Goal: Task Accomplishment & Management: Complete application form

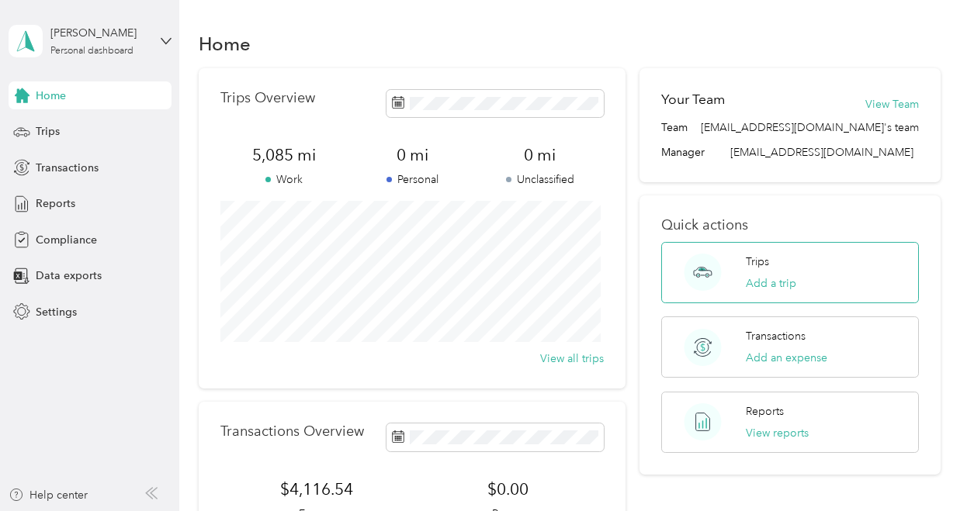
click at [763, 259] on p "Trips" at bounding box center [757, 262] width 23 height 16
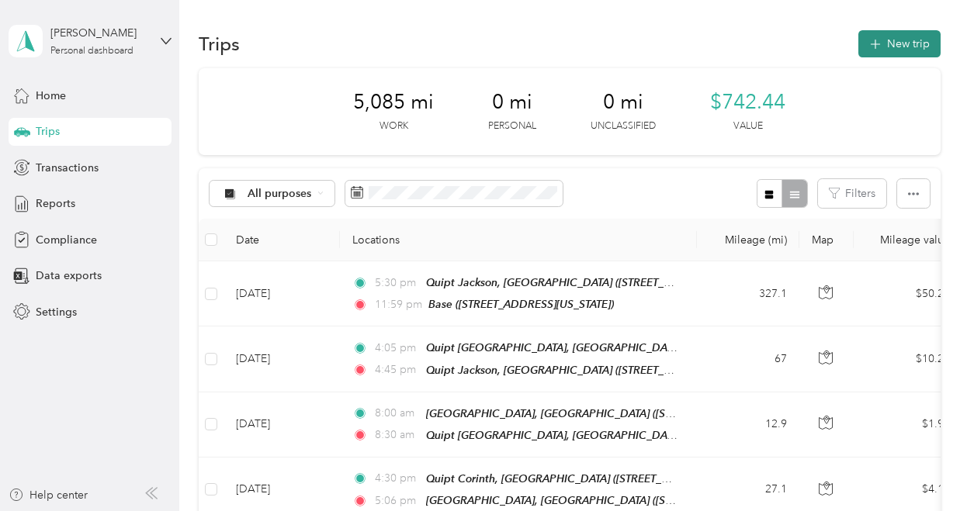
click at [882, 47] on button "New trip" at bounding box center [899, 43] width 82 height 27
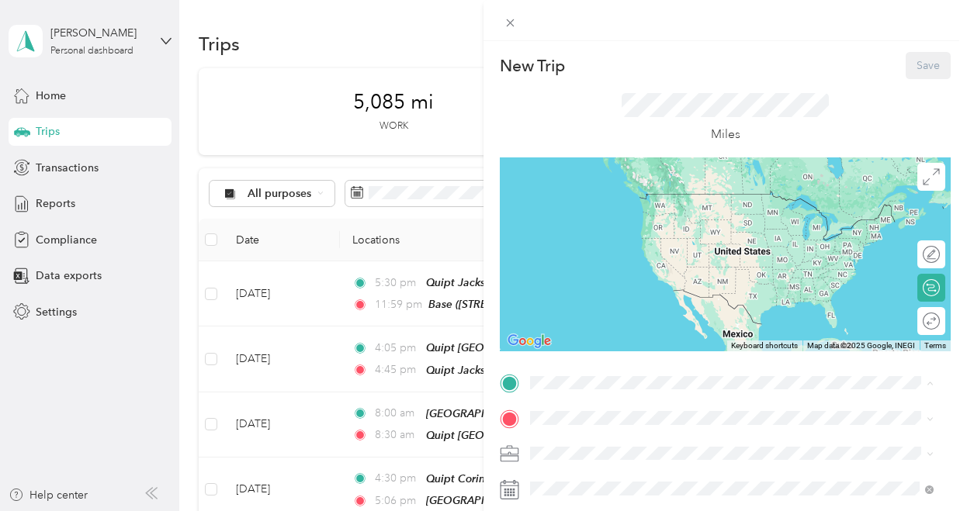
click at [605, 274] on div "Base [STREET_ADDRESS][US_STATE]" at bounding box center [636, 257] width 155 height 33
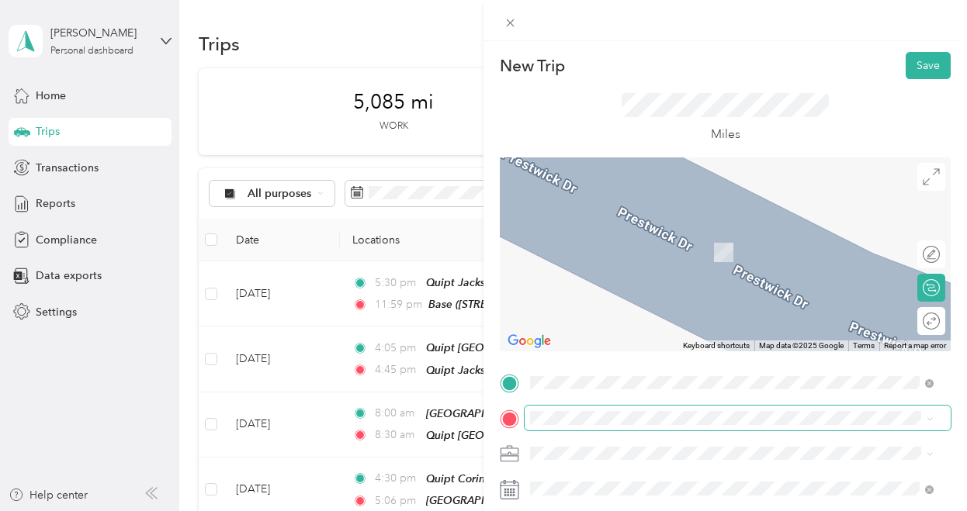
click at [568, 410] on span at bounding box center [737, 418] width 426 height 25
click at [635, 257] on div "[GEOGRAPHIC_DATA] [GEOGRAPHIC_DATA] [STREET_ADDRESS][PERSON_NAME][US_STATE]" at bounding box center [679, 240] width 241 height 33
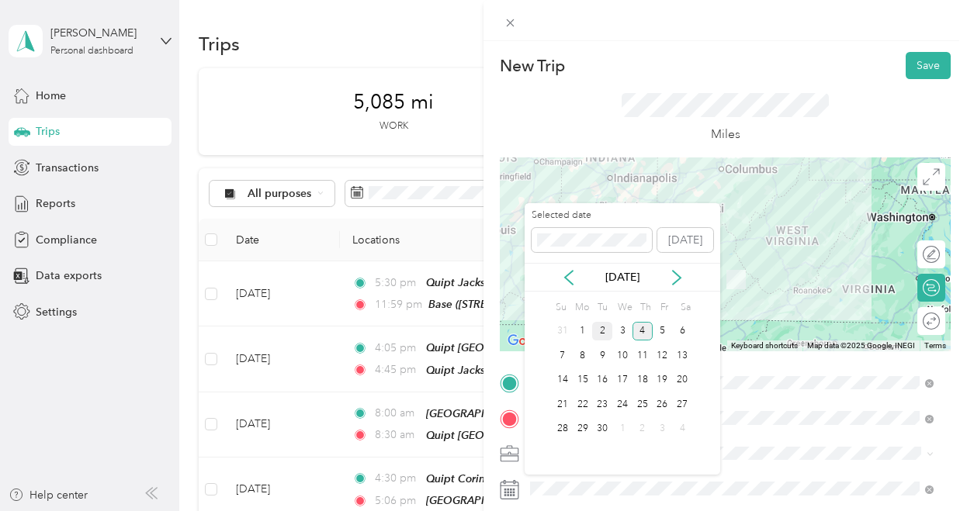
click at [596, 326] on div "2" at bounding box center [602, 331] width 20 height 19
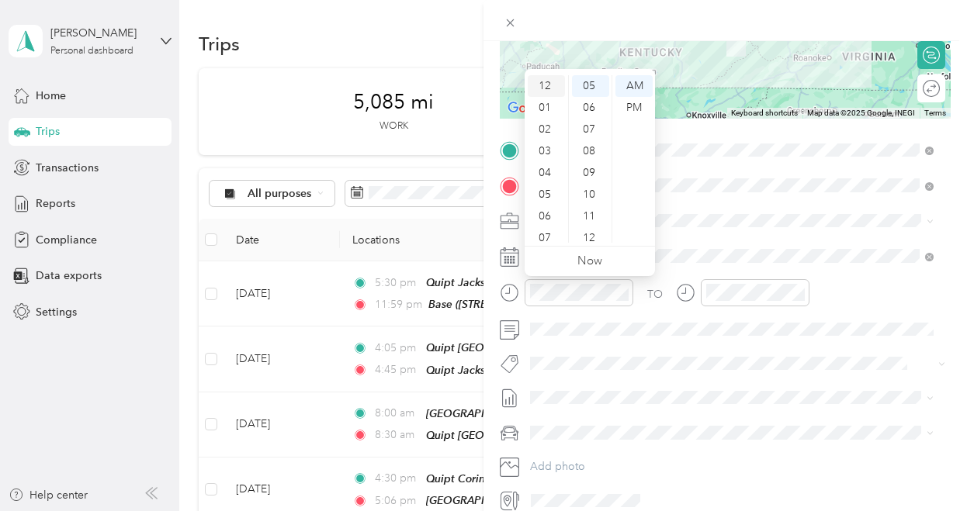
click at [546, 83] on div "12" at bounding box center [546, 86] width 37 height 22
click at [589, 83] on div "05" at bounding box center [590, 86] width 37 height 22
click at [632, 83] on div "AM" at bounding box center [633, 86] width 37 height 22
click at [635, 104] on div "PM" at bounding box center [633, 108] width 37 height 22
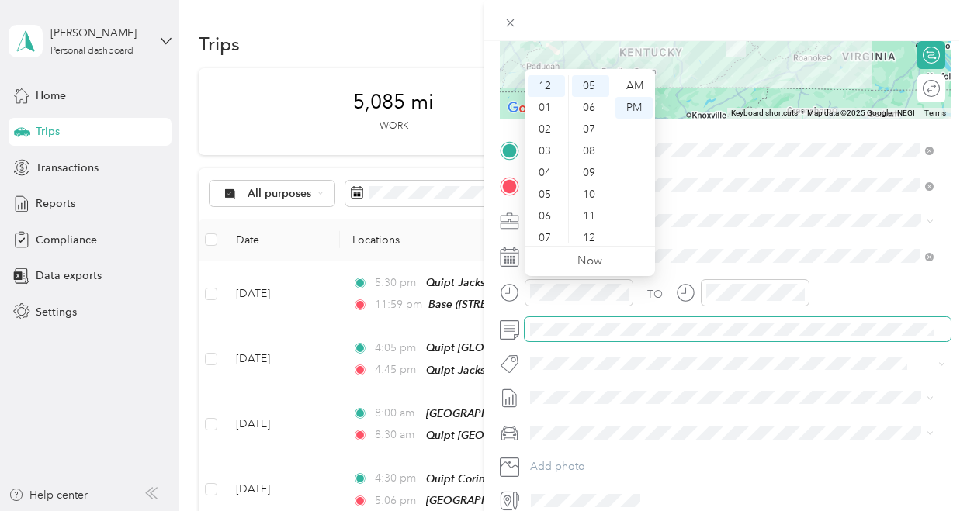
click at [642, 336] on span at bounding box center [737, 329] width 426 height 25
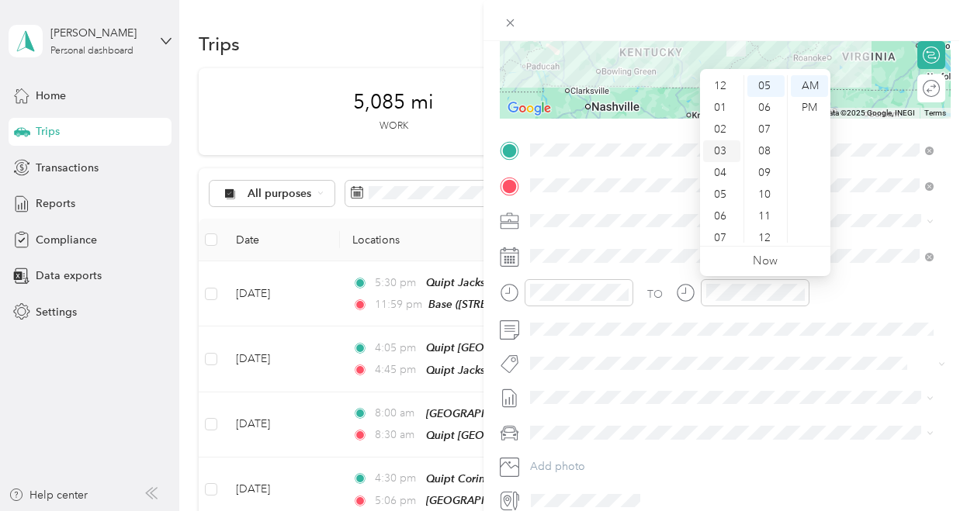
click at [726, 154] on div "03" at bounding box center [721, 151] width 37 height 22
click at [760, 168] on div "30" at bounding box center [765, 164] width 37 height 22
click at [808, 106] on div "PM" at bounding box center [809, 108] width 37 height 22
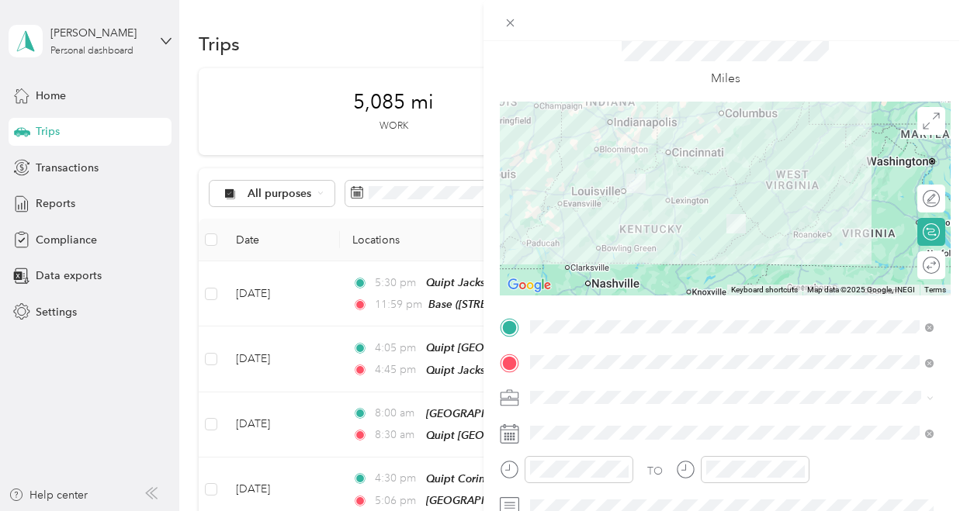
scroll to position [0, 0]
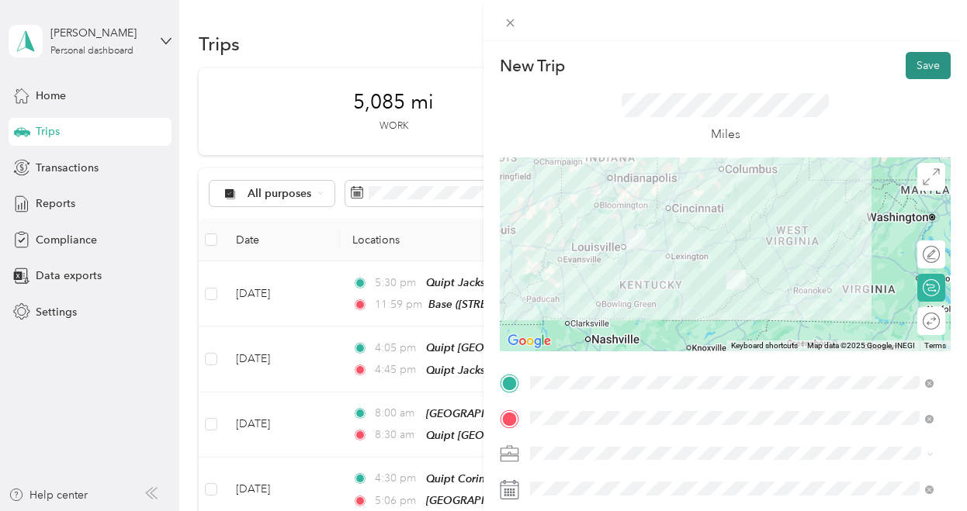
click at [905, 74] on button "Save" at bounding box center [927, 65] width 45 height 27
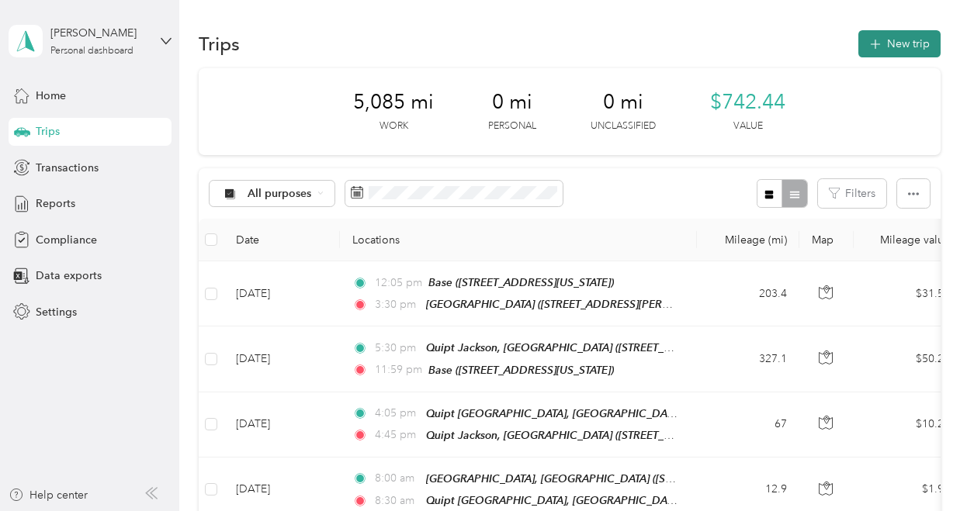
click at [886, 44] on button "New trip" at bounding box center [899, 43] width 82 height 27
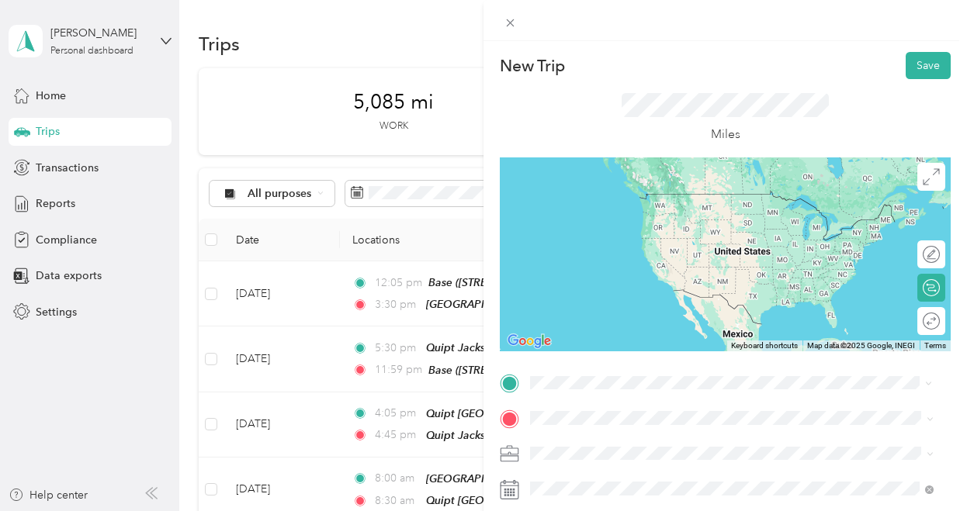
click at [709, 225] on div "[GEOGRAPHIC_DATA] [GEOGRAPHIC_DATA] [STREET_ADDRESS][PERSON_NAME][US_STATE]" at bounding box center [679, 208] width 241 height 33
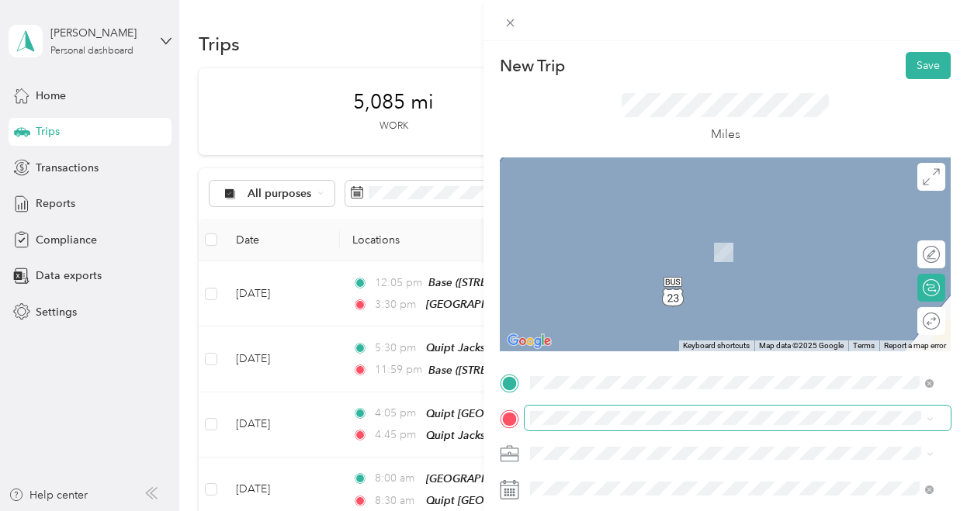
click at [583, 425] on span at bounding box center [737, 418] width 426 height 25
click at [632, 239] on span "26901 US Route [GEOGRAPHIC_DATA][US_STATE], [GEOGRAPHIC_DATA]" at bounding box center [743, 236] width 369 height 27
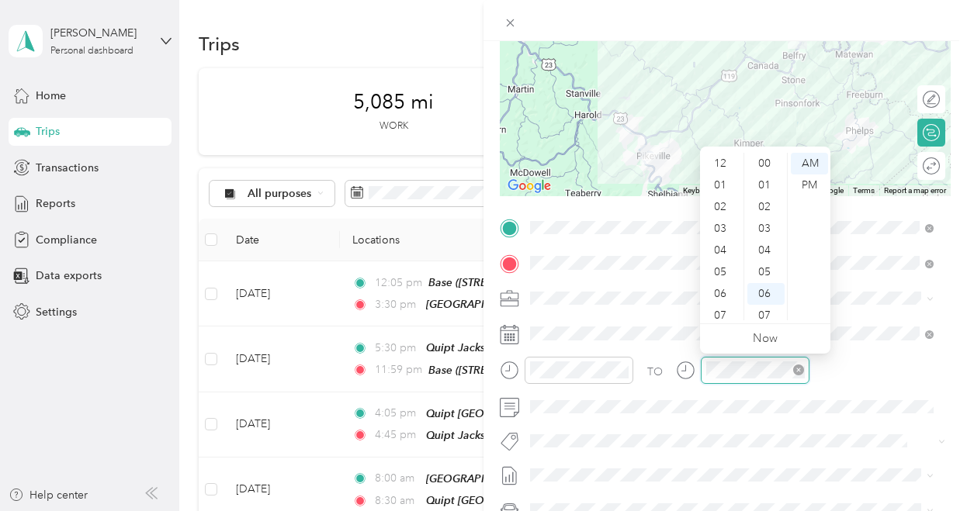
scroll to position [93, 0]
click at [769, 294] on div "30" at bounding box center [765, 297] width 37 height 22
click at [759, 426] on div "TO Add photo" at bounding box center [725, 403] width 451 height 375
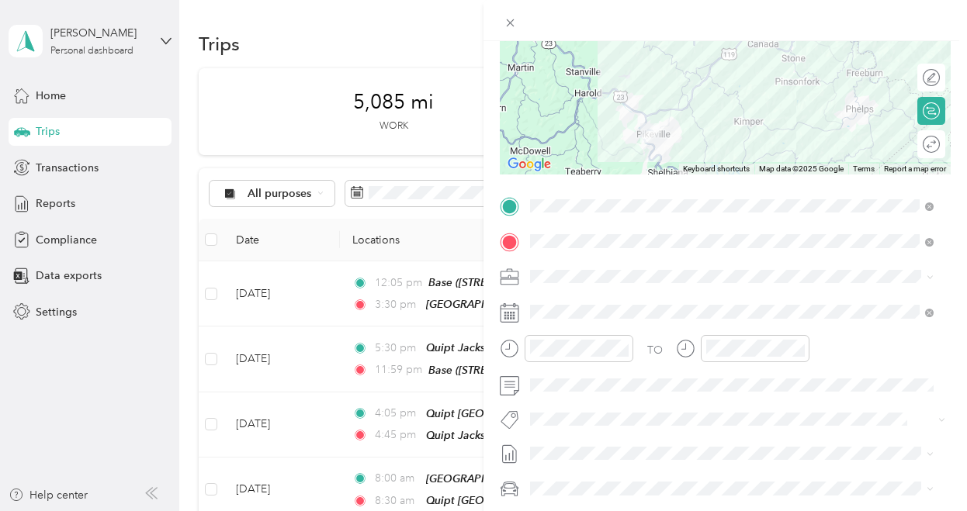
scroll to position [70, 0]
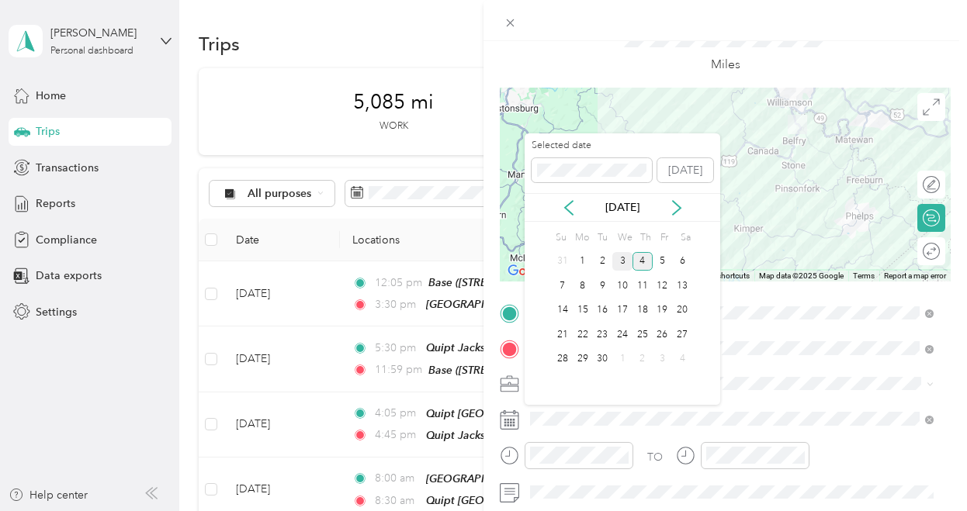
click at [614, 256] on div "3" at bounding box center [622, 261] width 20 height 19
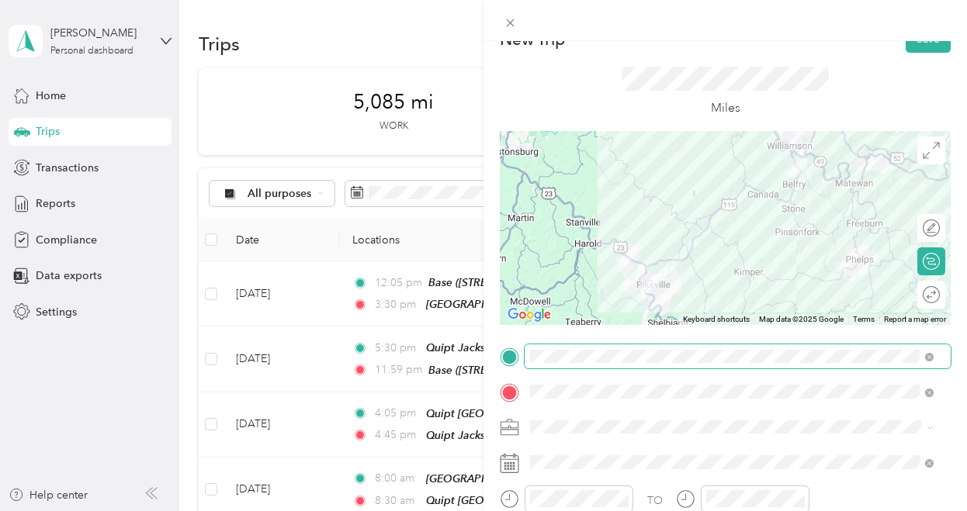
scroll to position [0, 0]
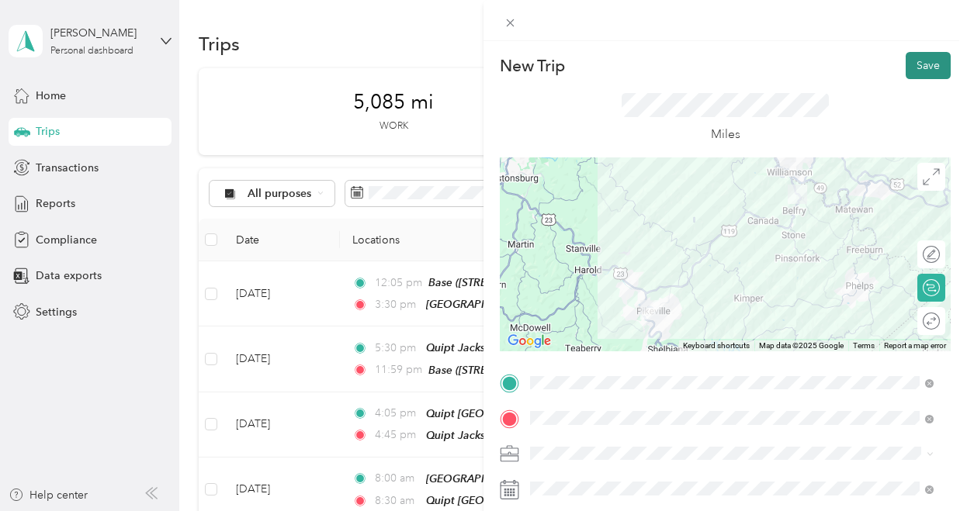
click at [912, 61] on button "Save" at bounding box center [927, 65] width 45 height 27
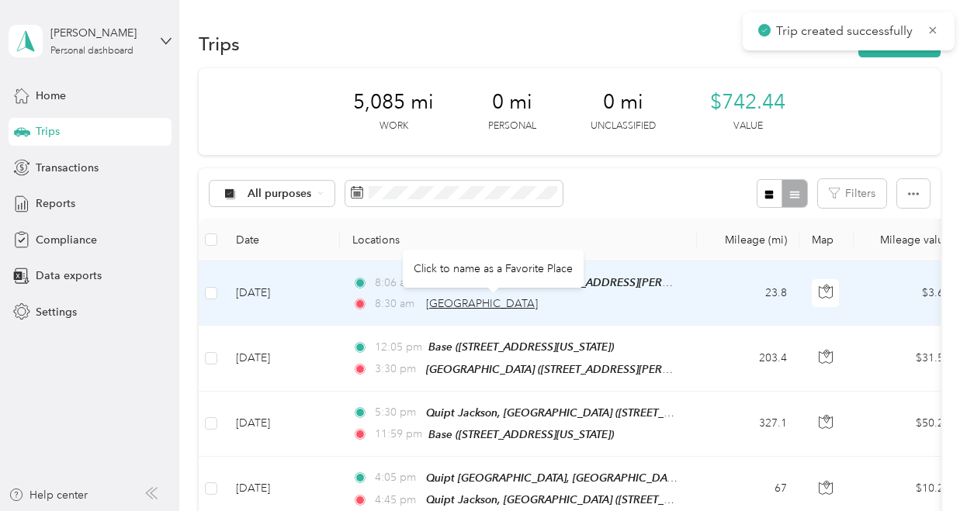
click at [493, 299] on span "[GEOGRAPHIC_DATA]" at bounding box center [482, 303] width 112 height 13
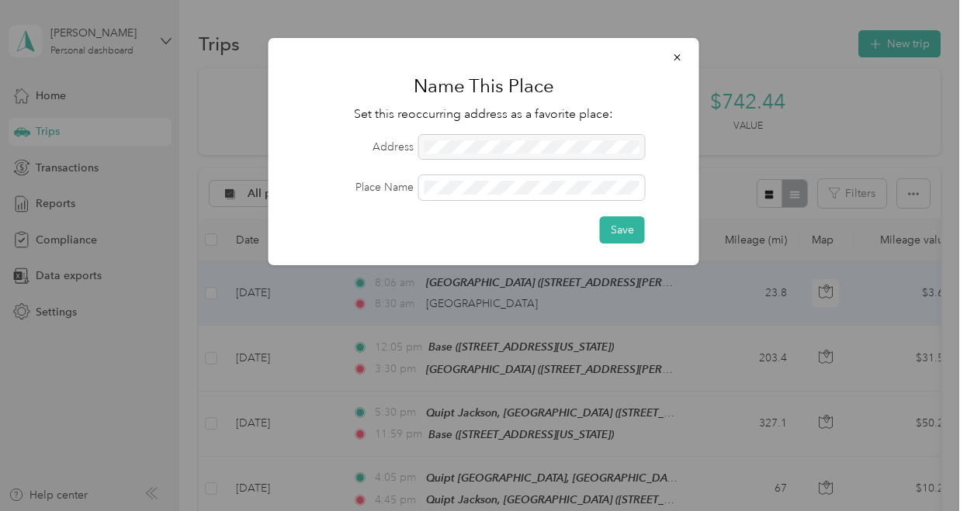
click at [469, 148] on div at bounding box center [532, 147] width 226 height 25
click at [466, 196] on span at bounding box center [532, 187] width 226 height 25
click at [618, 223] on button "Save" at bounding box center [622, 229] width 45 height 27
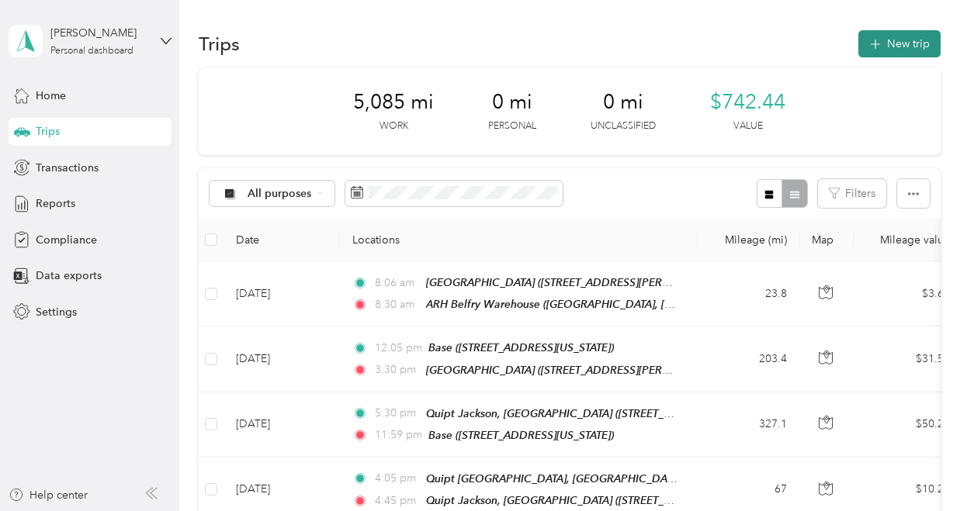
click at [877, 39] on button "New trip" at bounding box center [899, 43] width 82 height 27
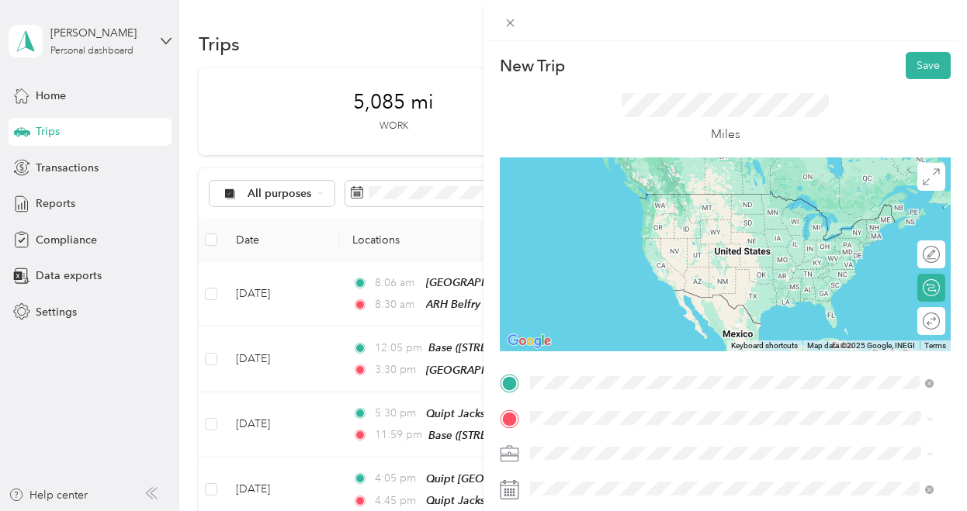
click at [649, 271] on div "ARH Belfry Warehouse [GEOGRAPHIC_DATA], [US_STATE], [GEOGRAPHIC_DATA]" at bounding box center [705, 257] width 292 height 33
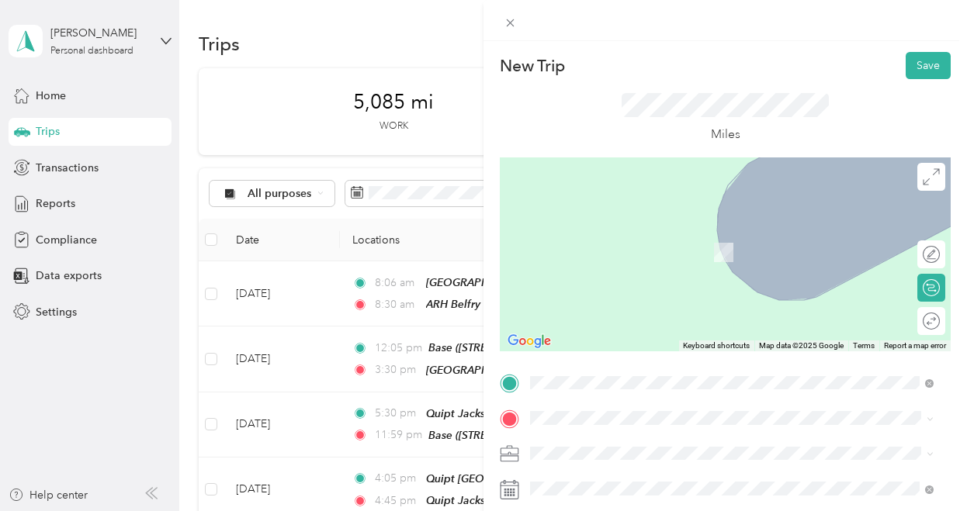
click at [599, 247] on span "[STREET_ADDRESS][US_STATE]" at bounding box center [636, 250] width 155 height 13
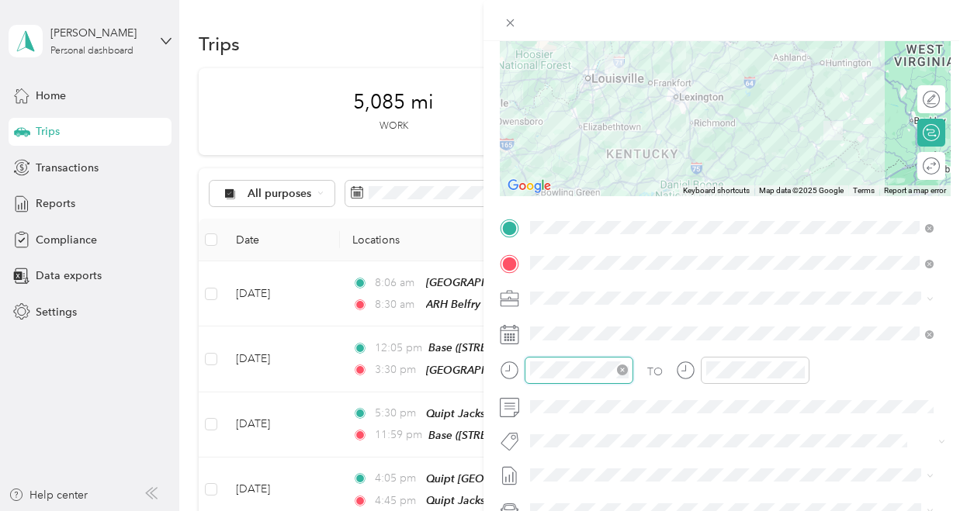
scroll to position [93, 0]
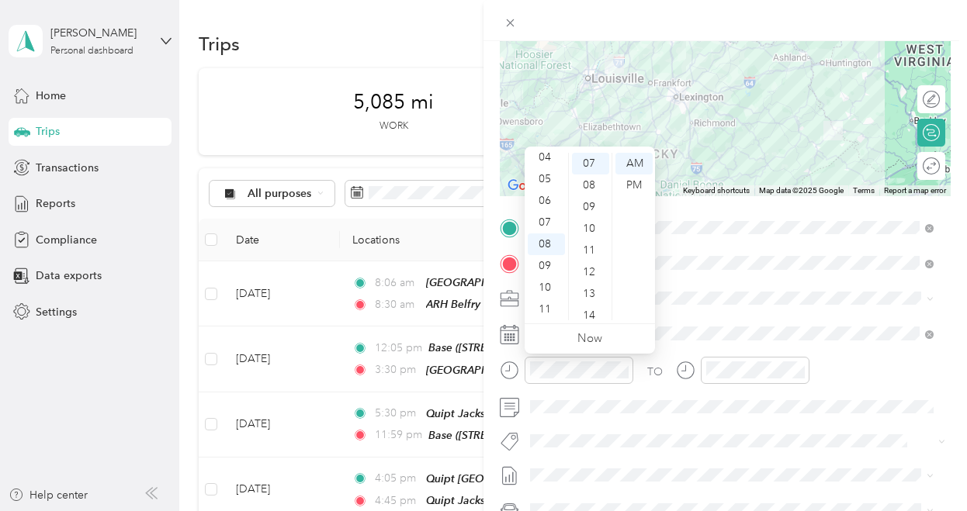
click at [672, 316] on div "TO Add photo" at bounding box center [725, 403] width 451 height 375
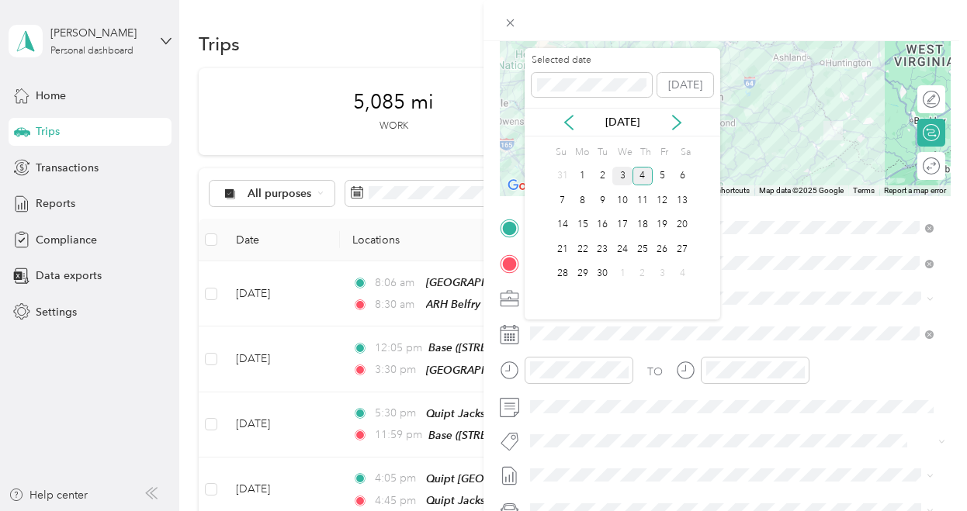
click at [619, 172] on div "3" at bounding box center [622, 176] width 20 height 19
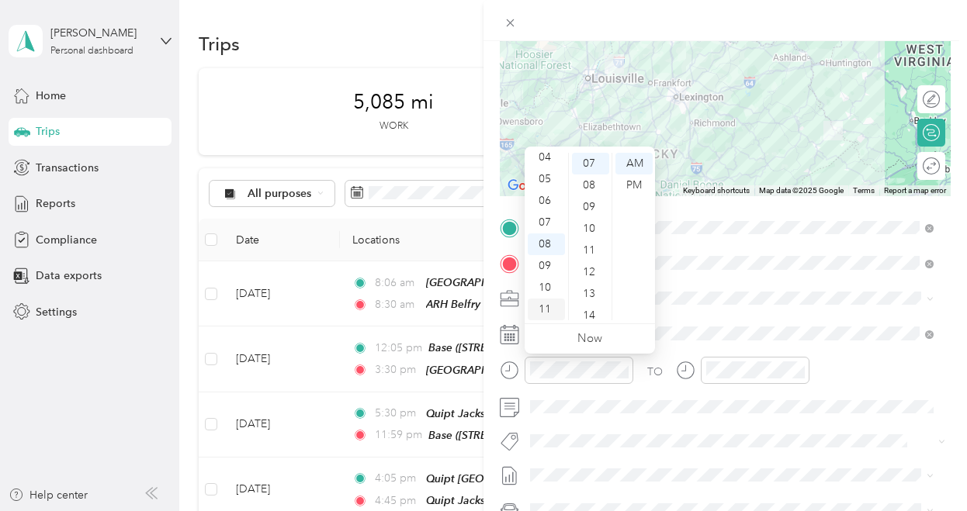
click at [552, 308] on div "11" at bounding box center [546, 310] width 37 height 22
click at [592, 165] on div "07" at bounding box center [590, 164] width 37 height 22
click at [627, 162] on div "AM" at bounding box center [633, 164] width 37 height 22
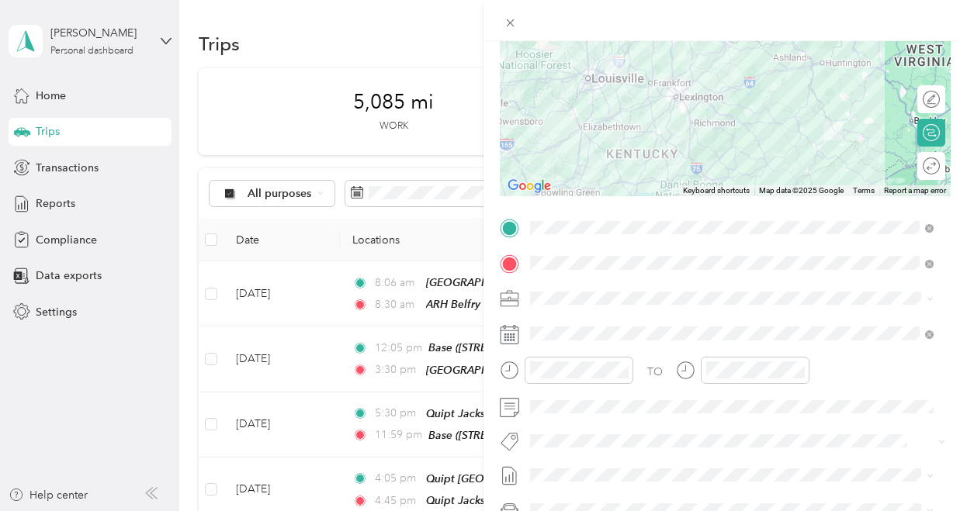
click at [732, 356] on div "TO Add photo" at bounding box center [725, 403] width 451 height 375
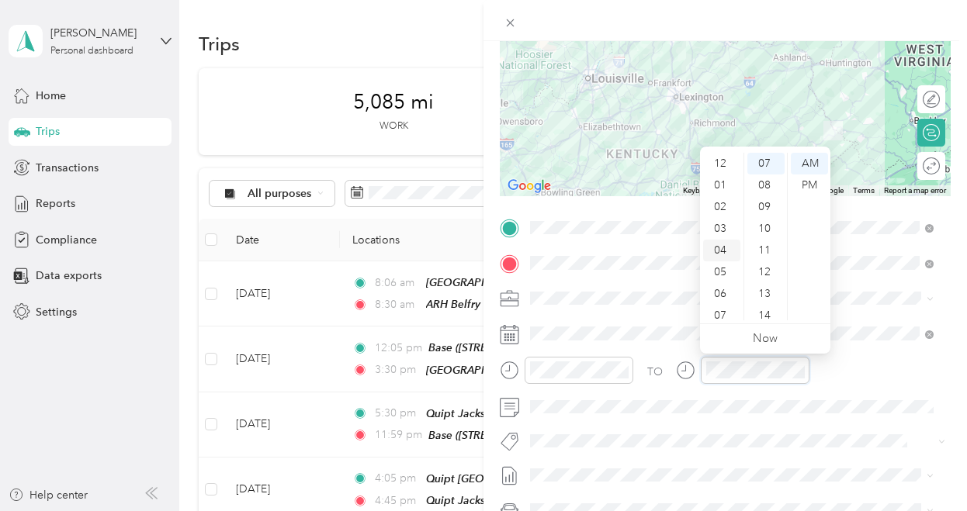
scroll to position [0, 0]
click at [721, 206] on div "02" at bounding box center [721, 207] width 37 height 22
click at [754, 252] on div "11" at bounding box center [765, 251] width 37 height 22
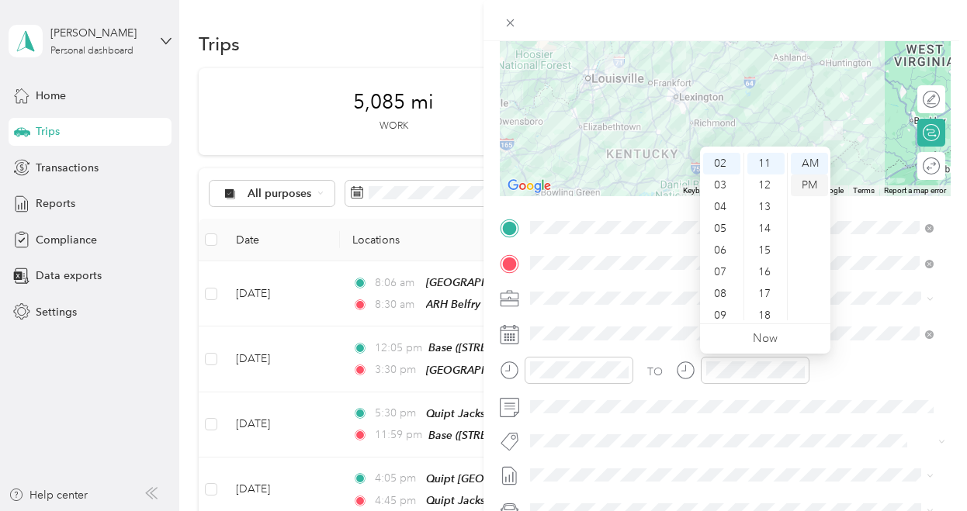
click at [815, 184] on div "PM" at bounding box center [809, 186] width 37 height 22
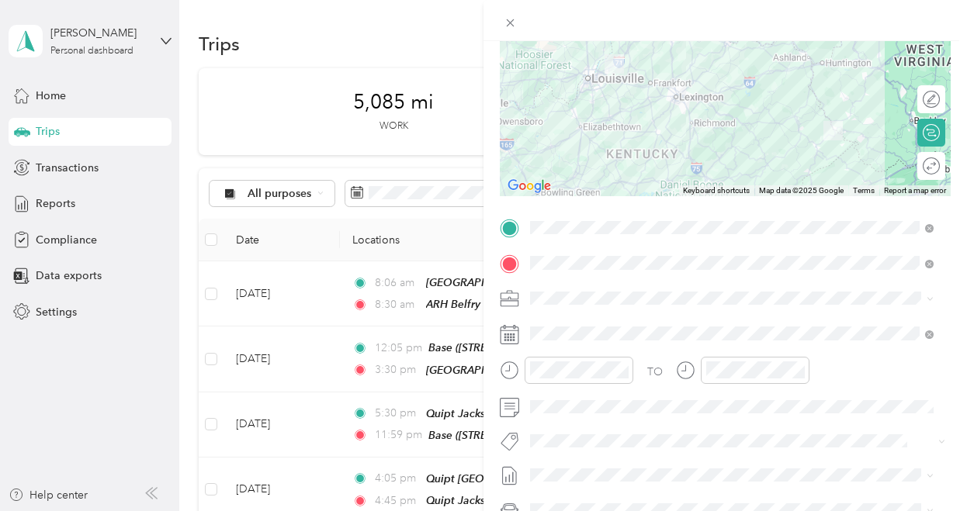
click at [725, 424] on div "TO Add photo" at bounding box center [725, 403] width 451 height 375
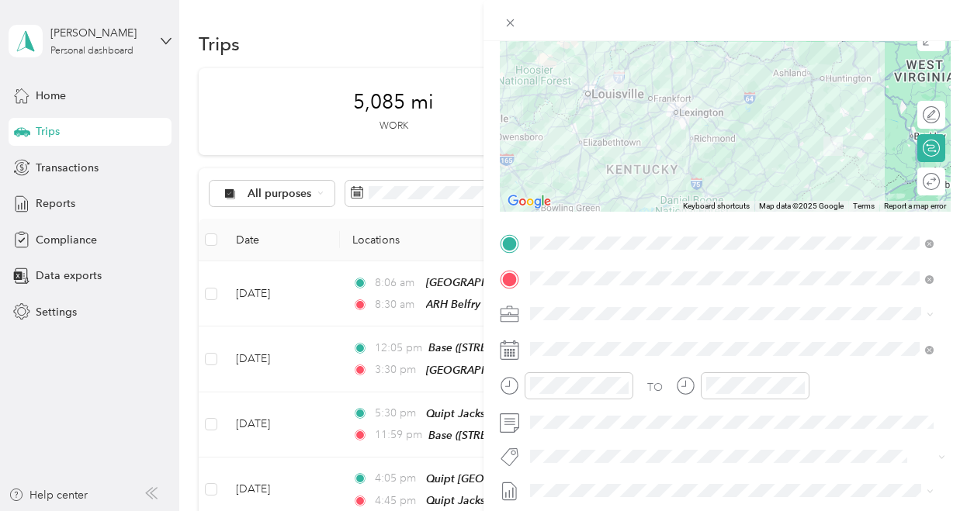
scroll to position [0, 0]
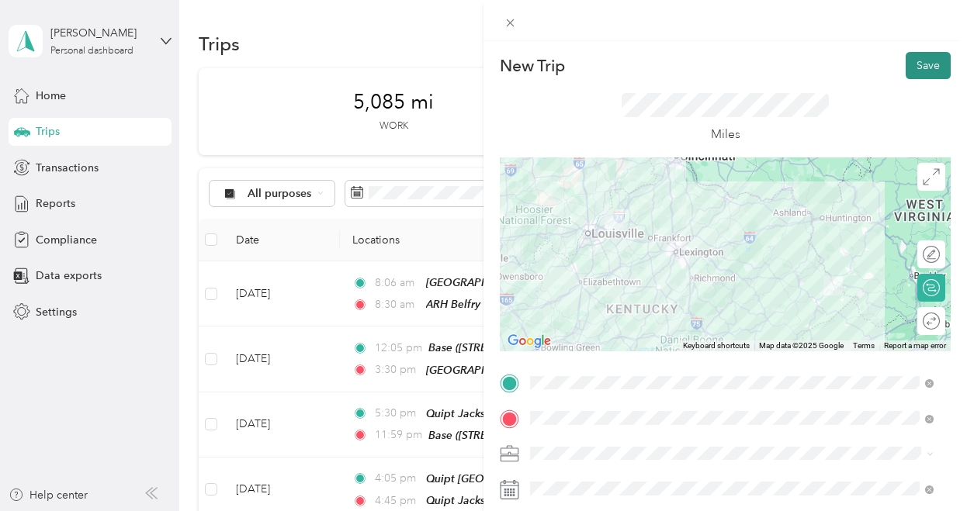
click at [911, 57] on button "Save" at bounding box center [927, 65] width 45 height 27
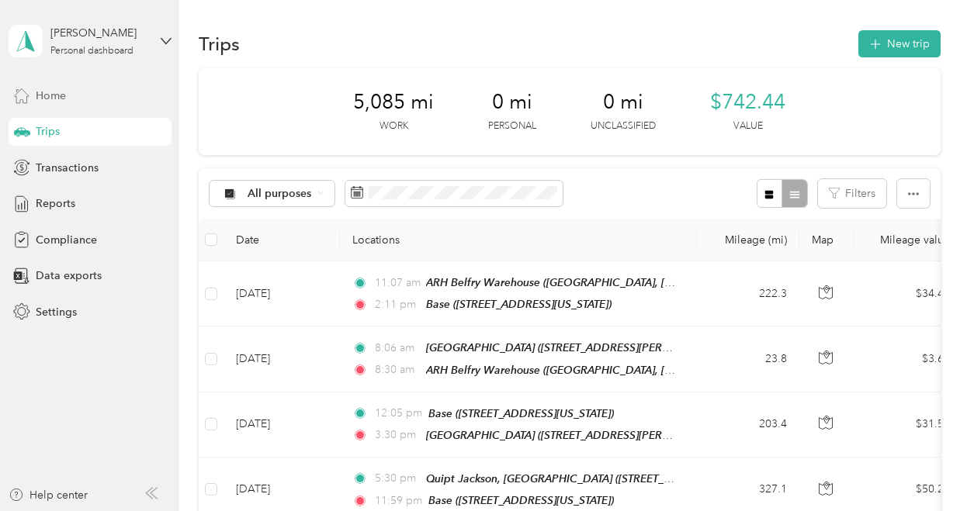
click at [41, 94] on span "Home" at bounding box center [51, 96] width 30 height 16
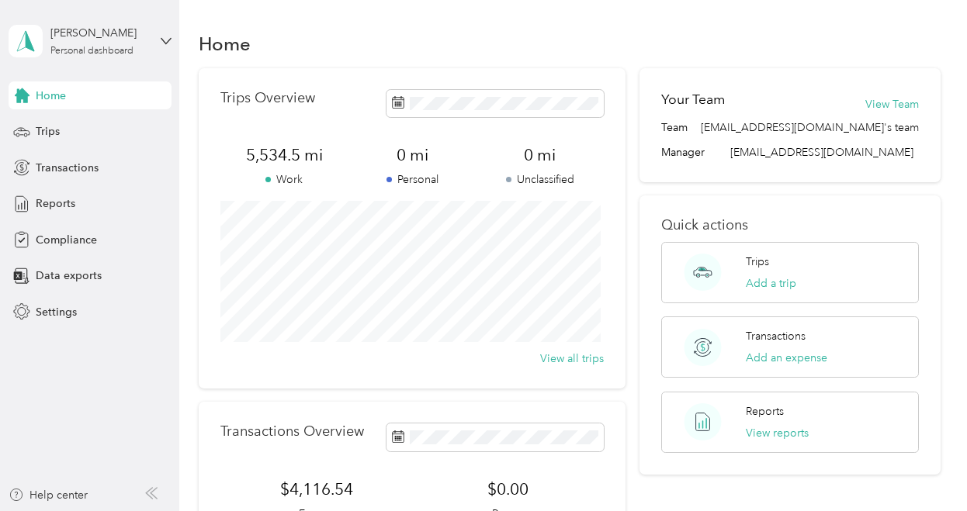
click at [535, 52] on div "Home" at bounding box center [570, 43] width 742 height 33
